Goal: Task Accomplishment & Management: Manage account settings

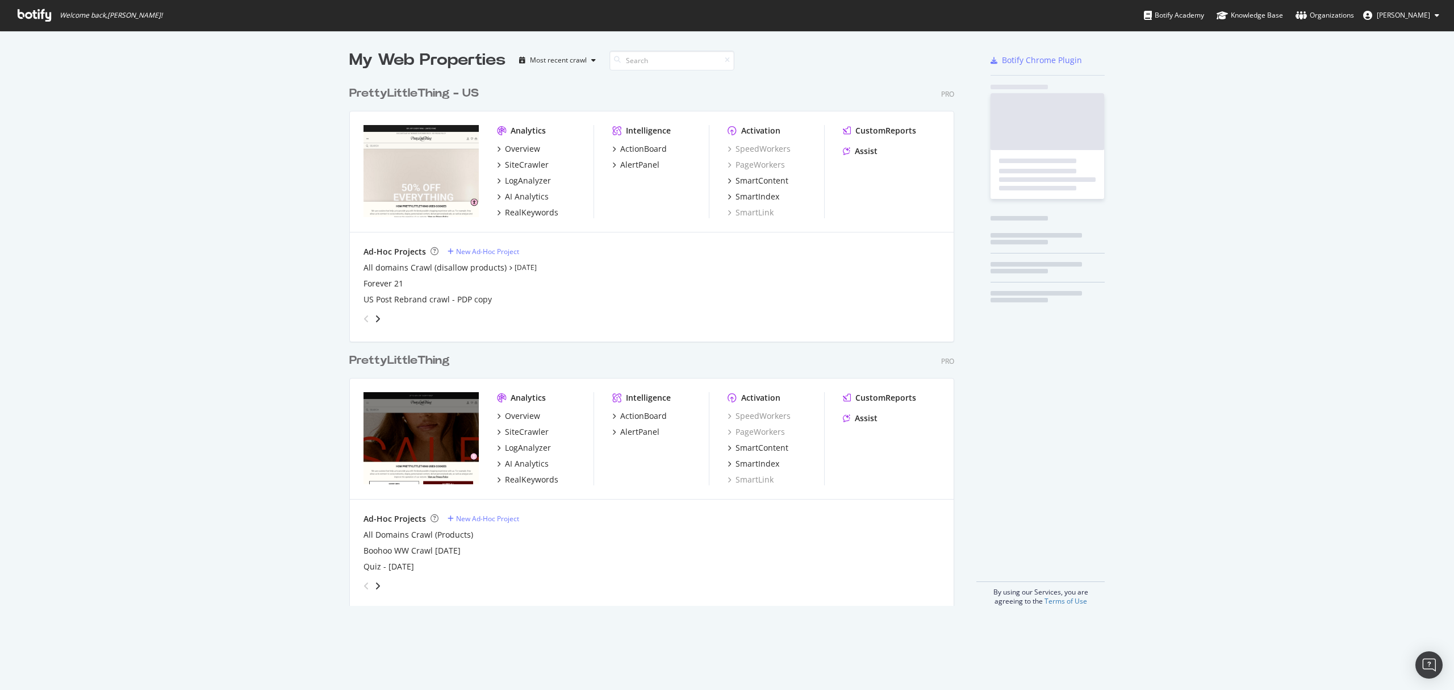
scroll to position [523, 603]
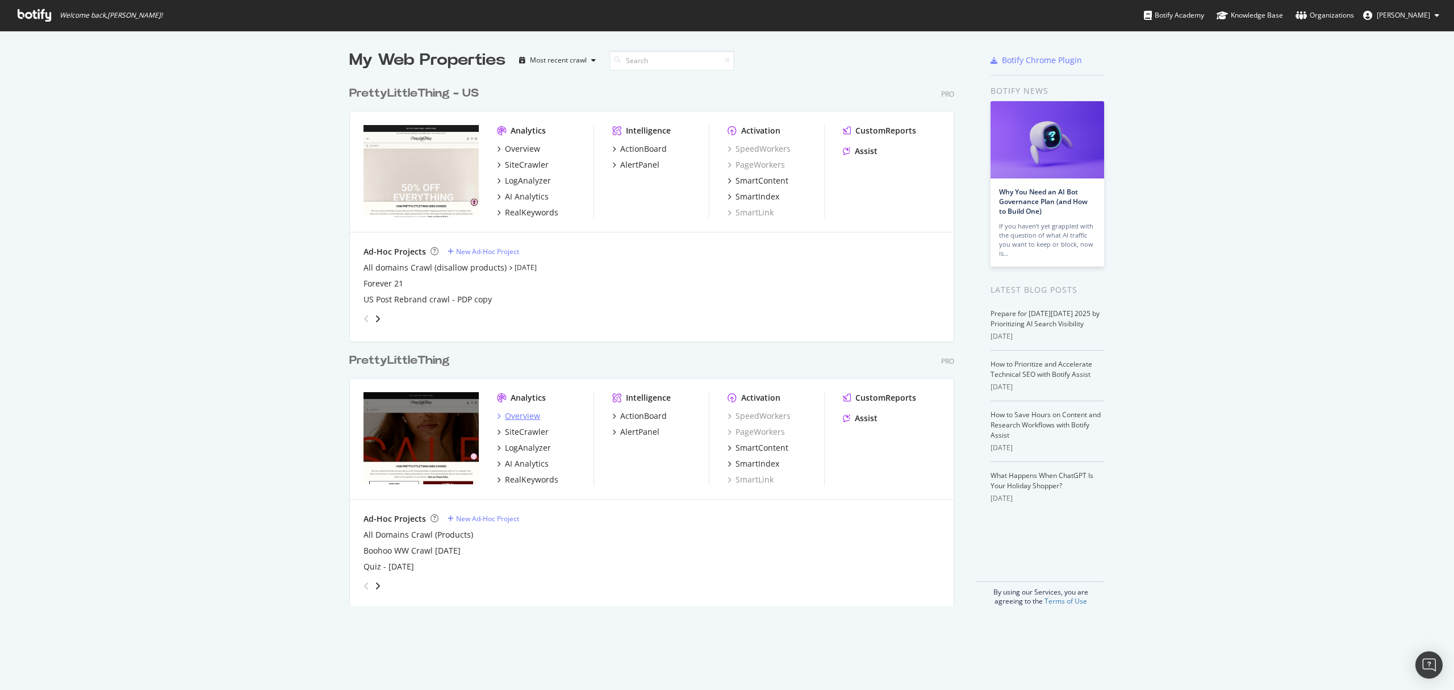
click at [514, 414] on div "Overview" at bounding box center [522, 415] width 35 height 11
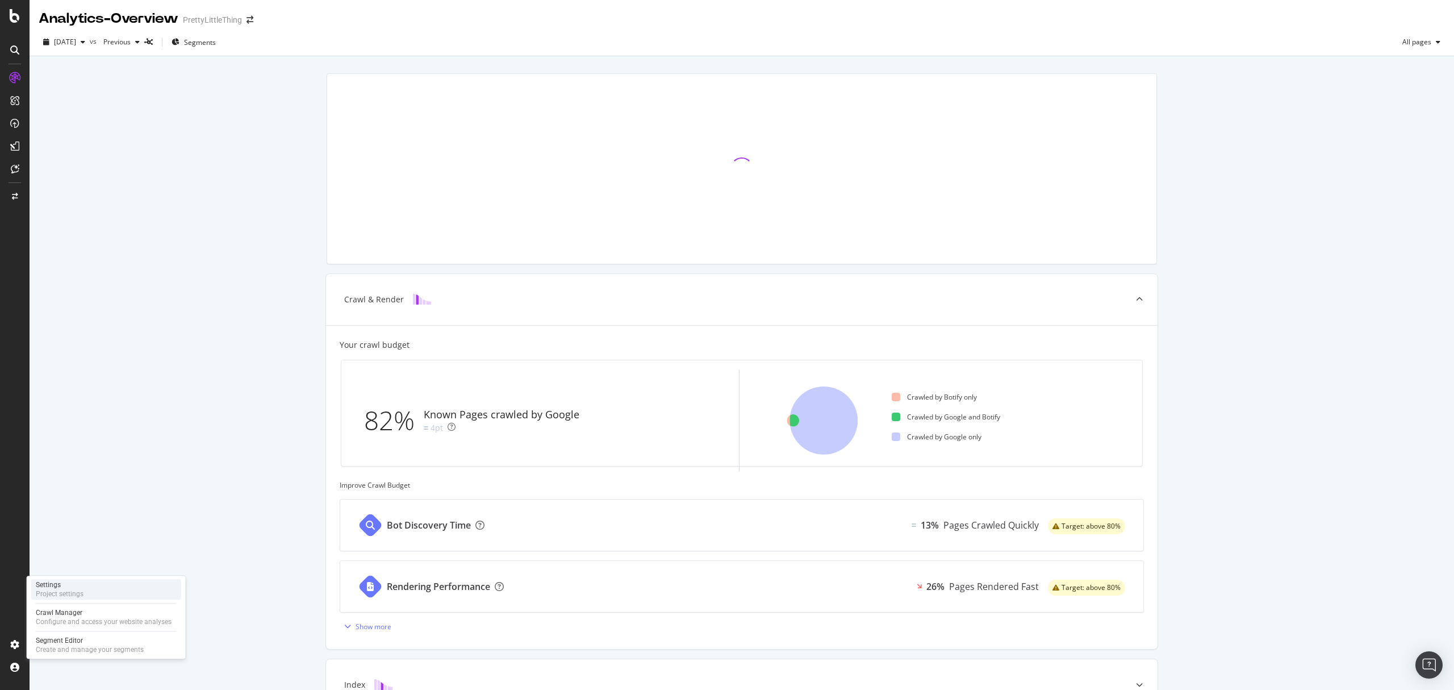
click at [65, 588] on div "Settings" at bounding box center [60, 584] width 48 height 9
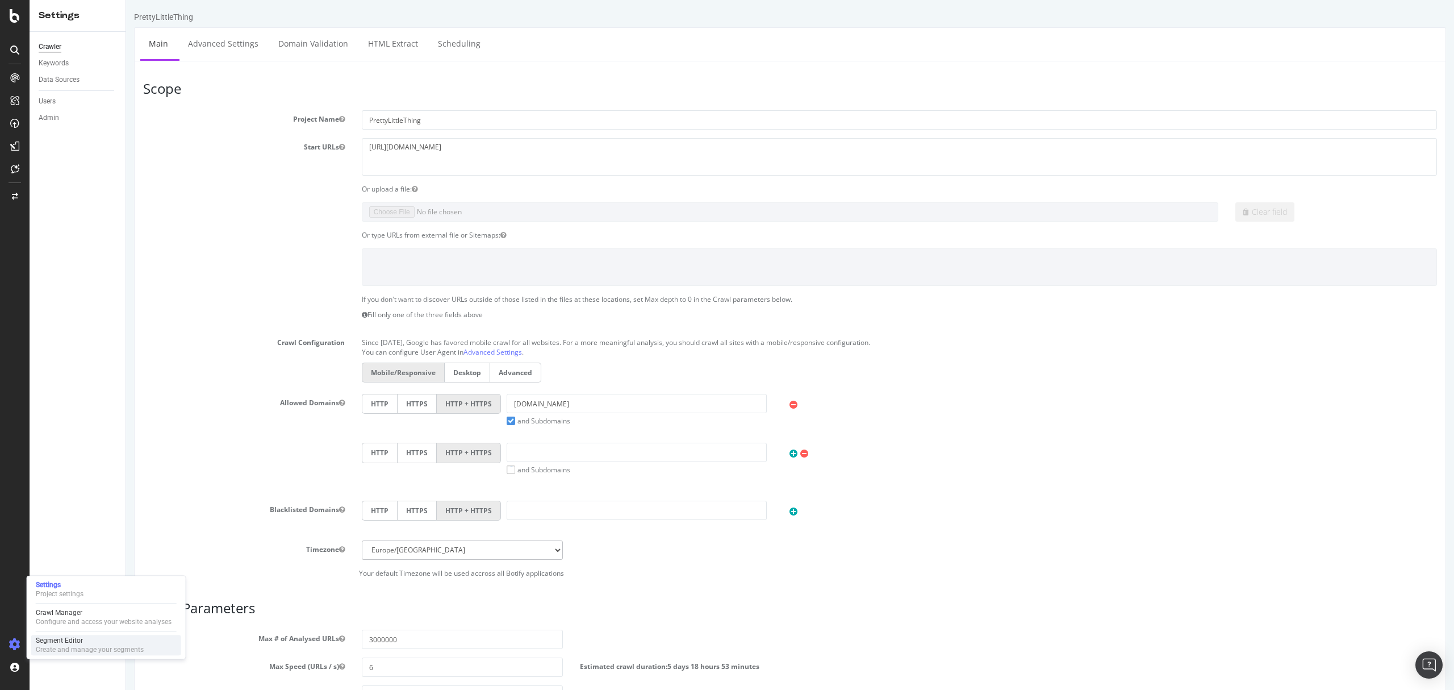
click at [86, 641] on div "Segment Editor" at bounding box center [90, 640] width 108 height 9
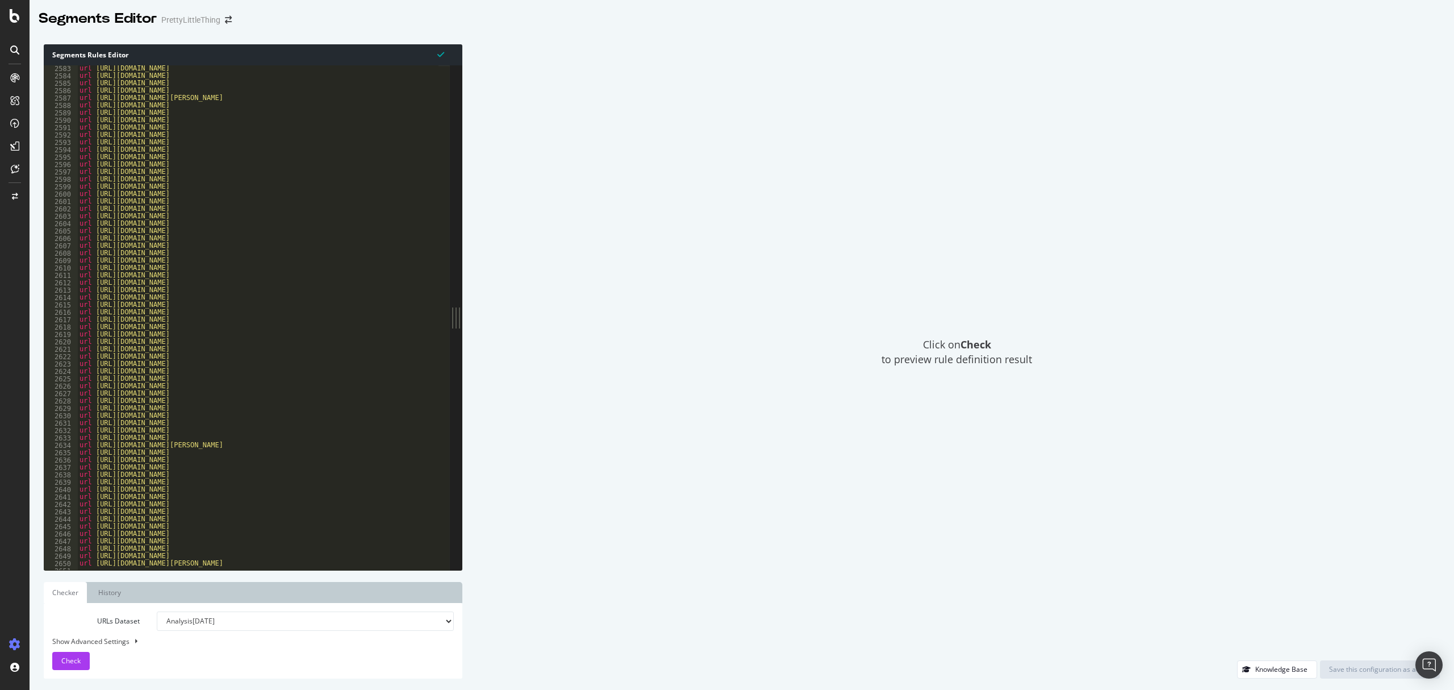
scroll to position [18118, 0]
